Goal: Task Accomplishment & Management: Use online tool/utility

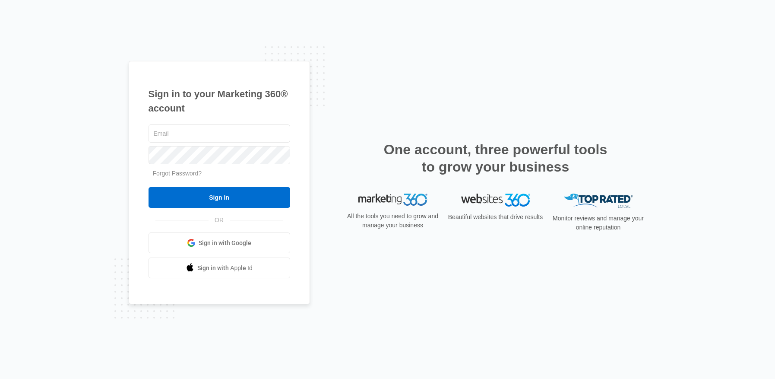
type input "[EMAIL_ADDRESS][DOMAIN_NAME]"
drag, startPoint x: 0, startPoint y: 0, endPoint x: 228, endPoint y: 196, distance: 300.6
click at [228, 196] on input "Sign In" at bounding box center [220, 197] width 142 height 21
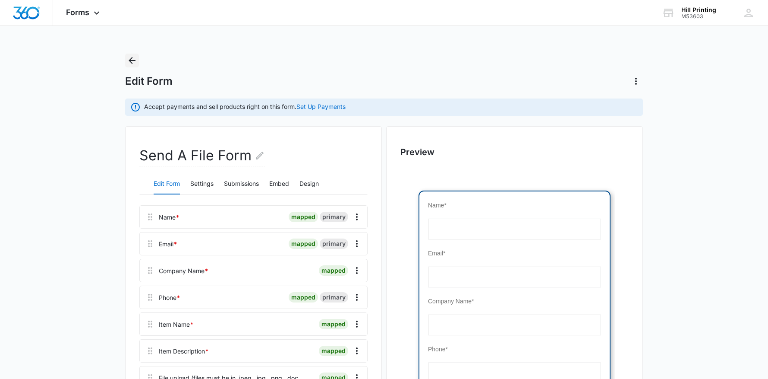
click at [133, 60] on icon "Back" at bounding box center [132, 60] width 7 height 7
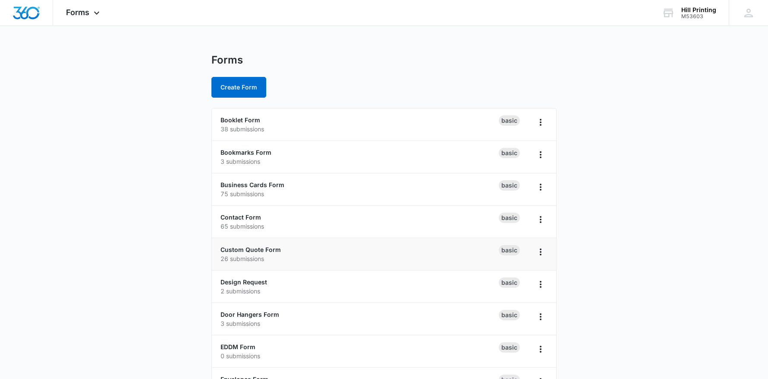
scroll to position [86, 0]
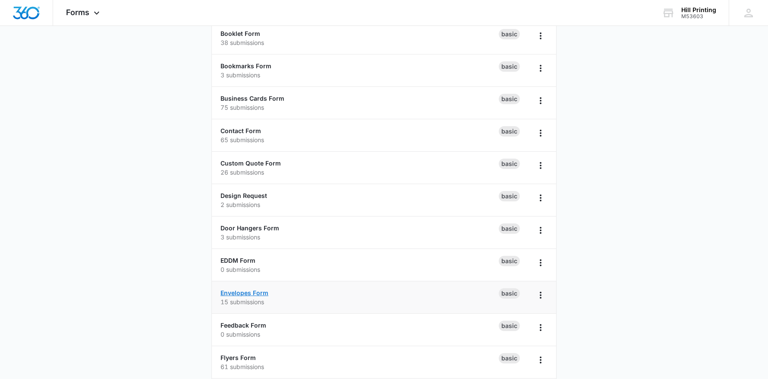
click at [258, 291] on link "Envelopes Form" at bounding box center [245, 292] width 48 height 7
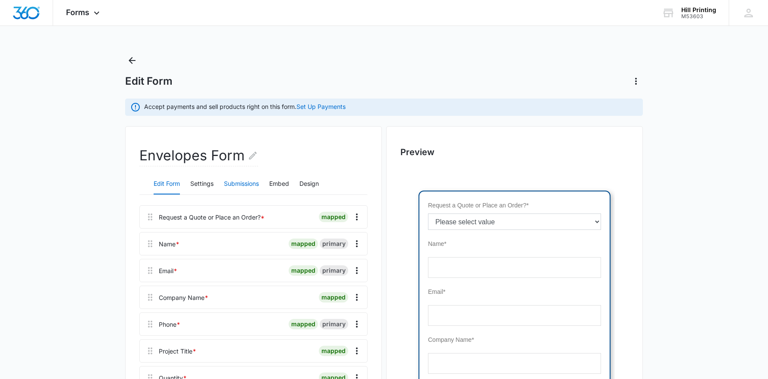
click at [247, 183] on button "Submissions" at bounding box center [241, 184] width 35 height 21
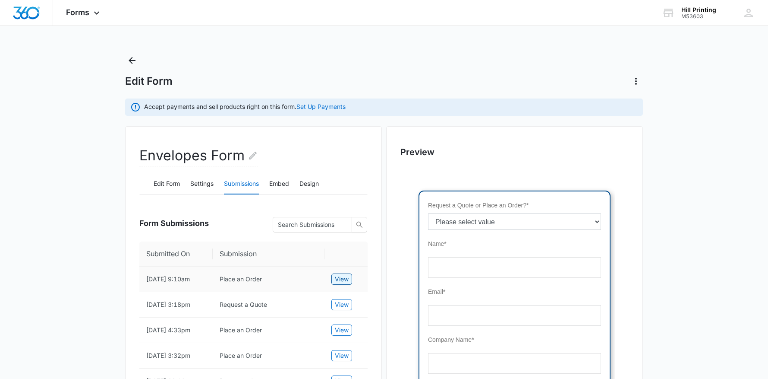
click at [342, 277] on span "View" at bounding box center [342, 278] width 14 height 9
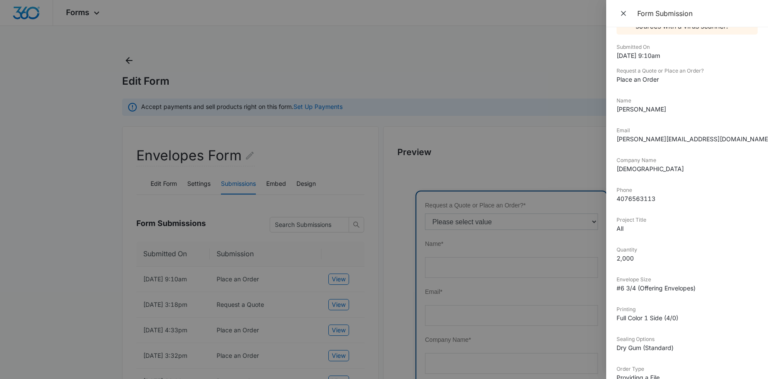
scroll to position [154, 0]
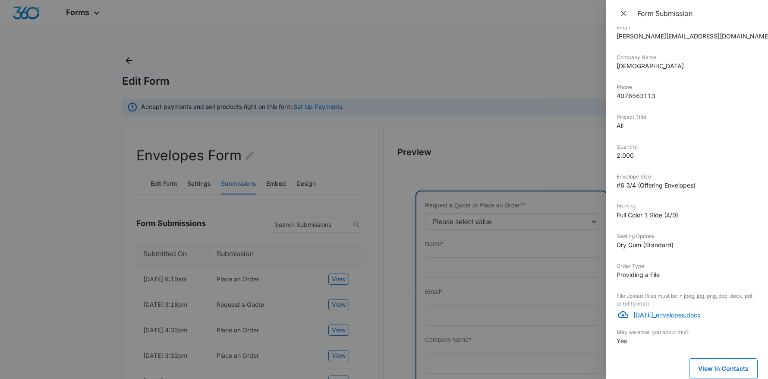
click at [688, 316] on p "All_souls_day_envelopes.docx" at bounding box center [696, 314] width 124 height 9
